Goal: Transaction & Acquisition: Purchase product/service

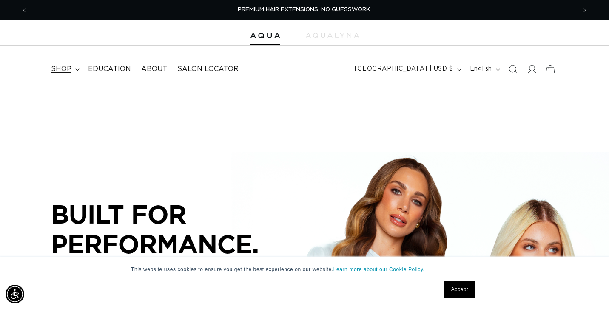
click at [68, 72] on span "shop" at bounding box center [61, 69] width 20 height 9
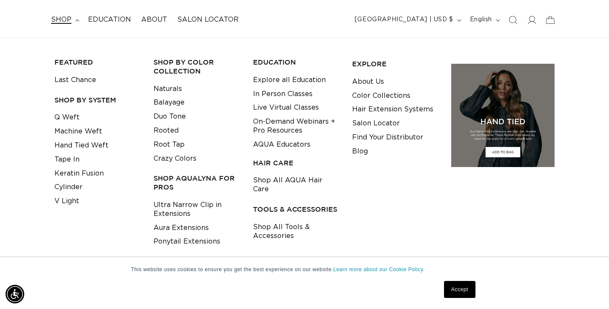
scroll to position [0, 1097]
click at [69, 163] on link "Tape In" at bounding box center [66, 160] width 25 height 14
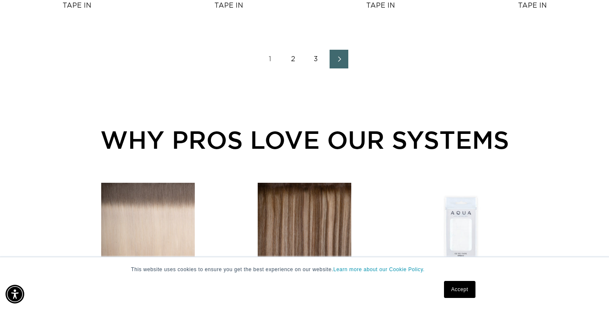
scroll to position [1123, 0]
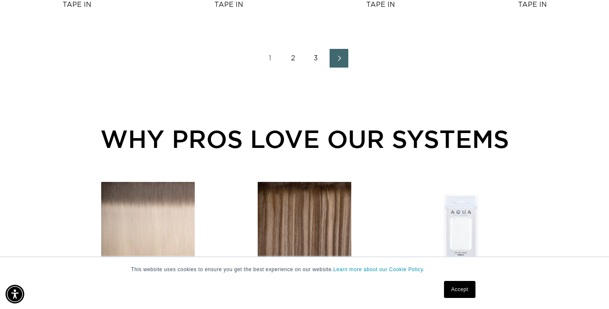
click at [307, 59] on link "3" at bounding box center [315, 58] width 19 height 19
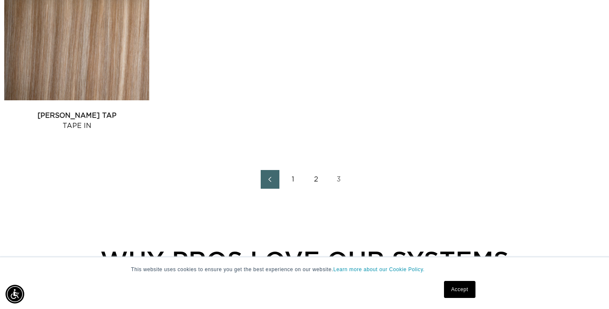
scroll to position [678, 0]
click at [320, 176] on link "2" at bounding box center [315, 179] width 19 height 19
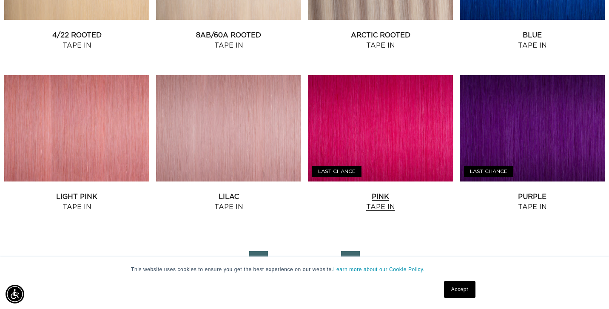
scroll to position [0, 548]
click at [568, 192] on link "Purple Tape In" at bounding box center [531, 202] width 145 height 20
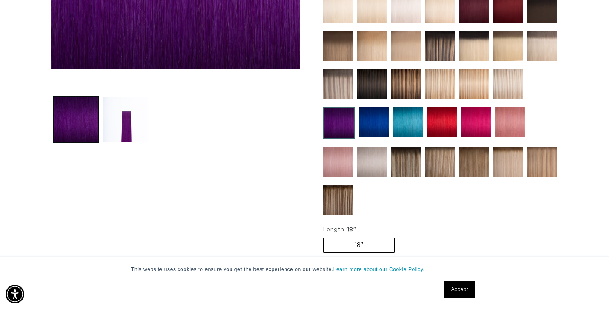
scroll to position [0, 548]
